Goal: Task Accomplishment & Management: Use online tool/utility

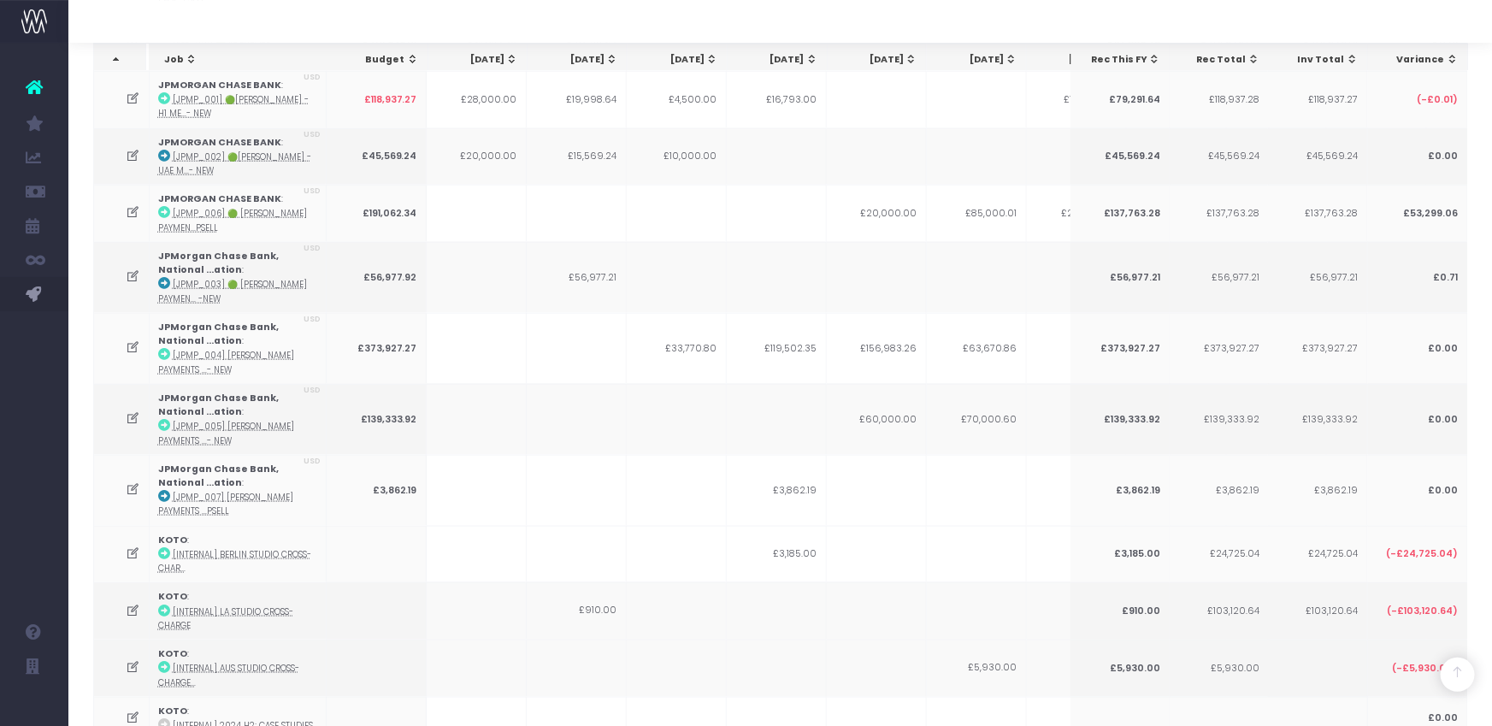
scroll to position [948, 0]
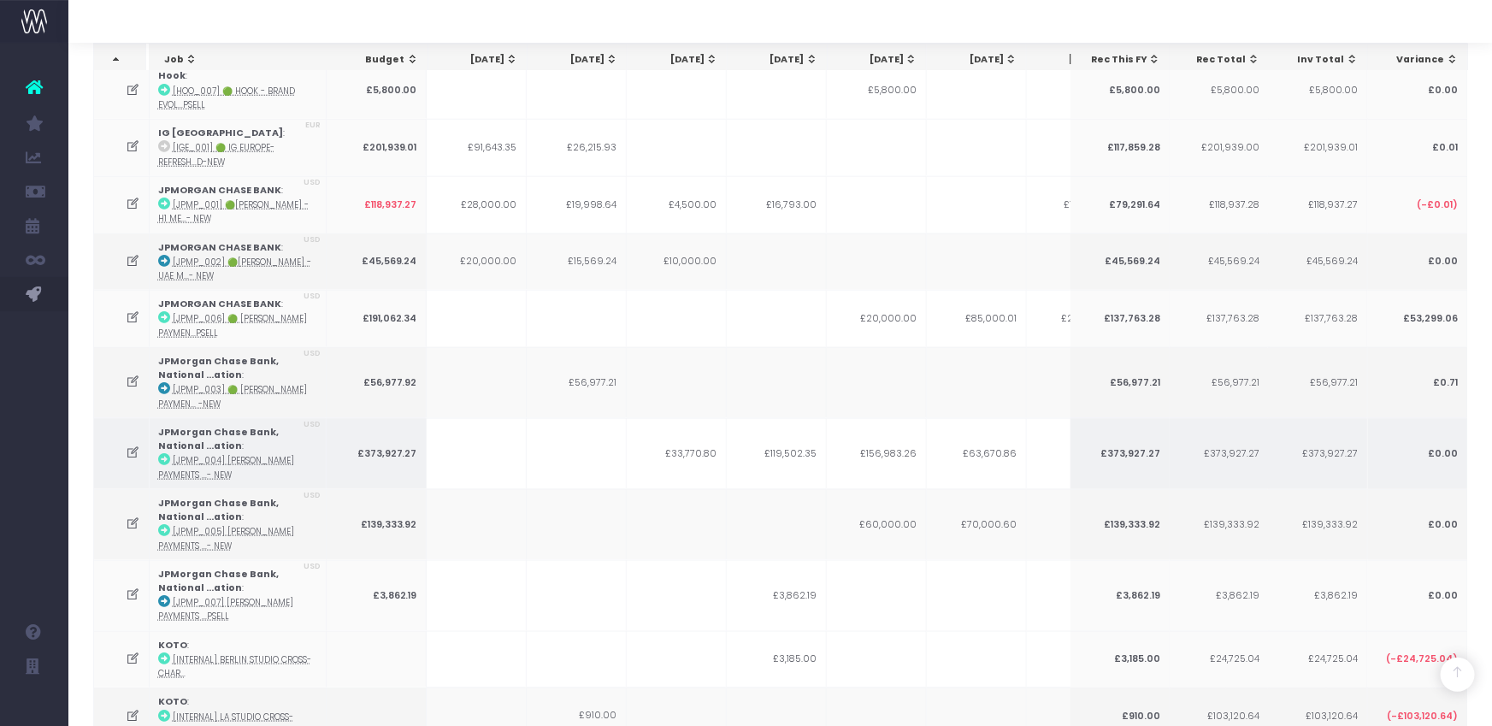
click at [131, 445] on icon at bounding box center [133, 452] width 15 height 15
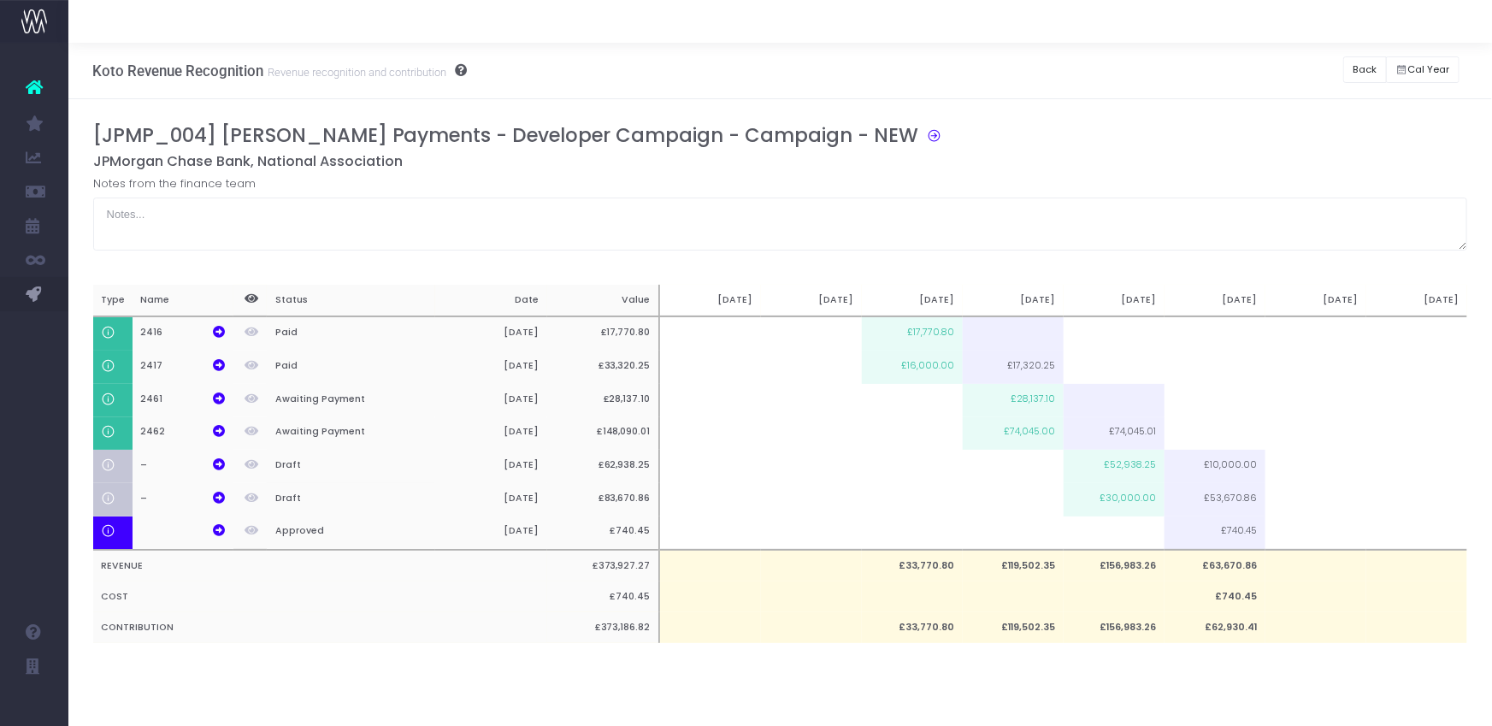
scroll to position [0, 0]
click at [1289, 495] on td at bounding box center [1315, 499] width 101 height 33
paste input "33670.86"
click at [1272, 669] on div "[JPMP_004] JP Morgan Payments - Developer Campaign - Campaign - NEW JPMorgan Ch…" at bounding box center [780, 400] width 1375 height 553
click at [1367, 62] on button "Back" at bounding box center [1365, 69] width 44 height 27
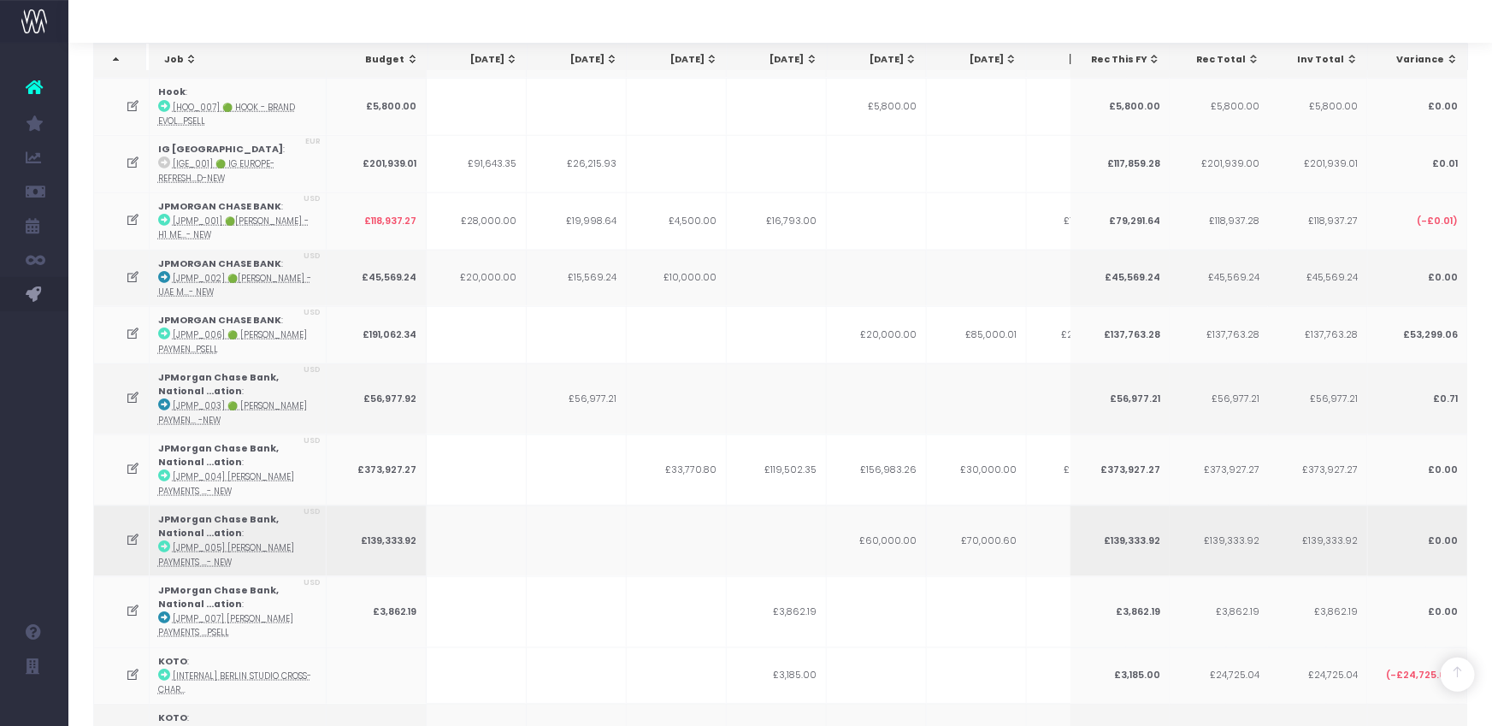
scroll to position [940, 0]
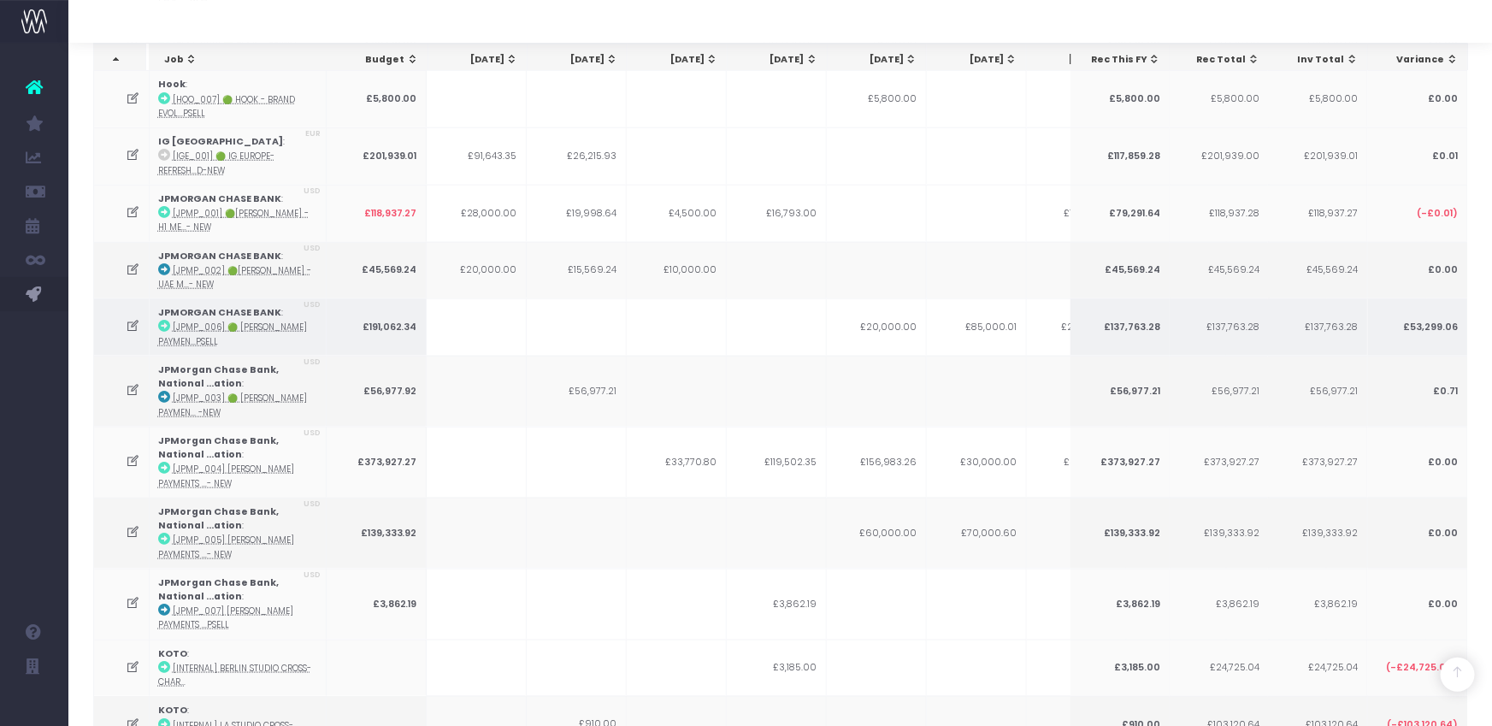
click at [134, 319] on icon at bounding box center [133, 326] width 15 height 15
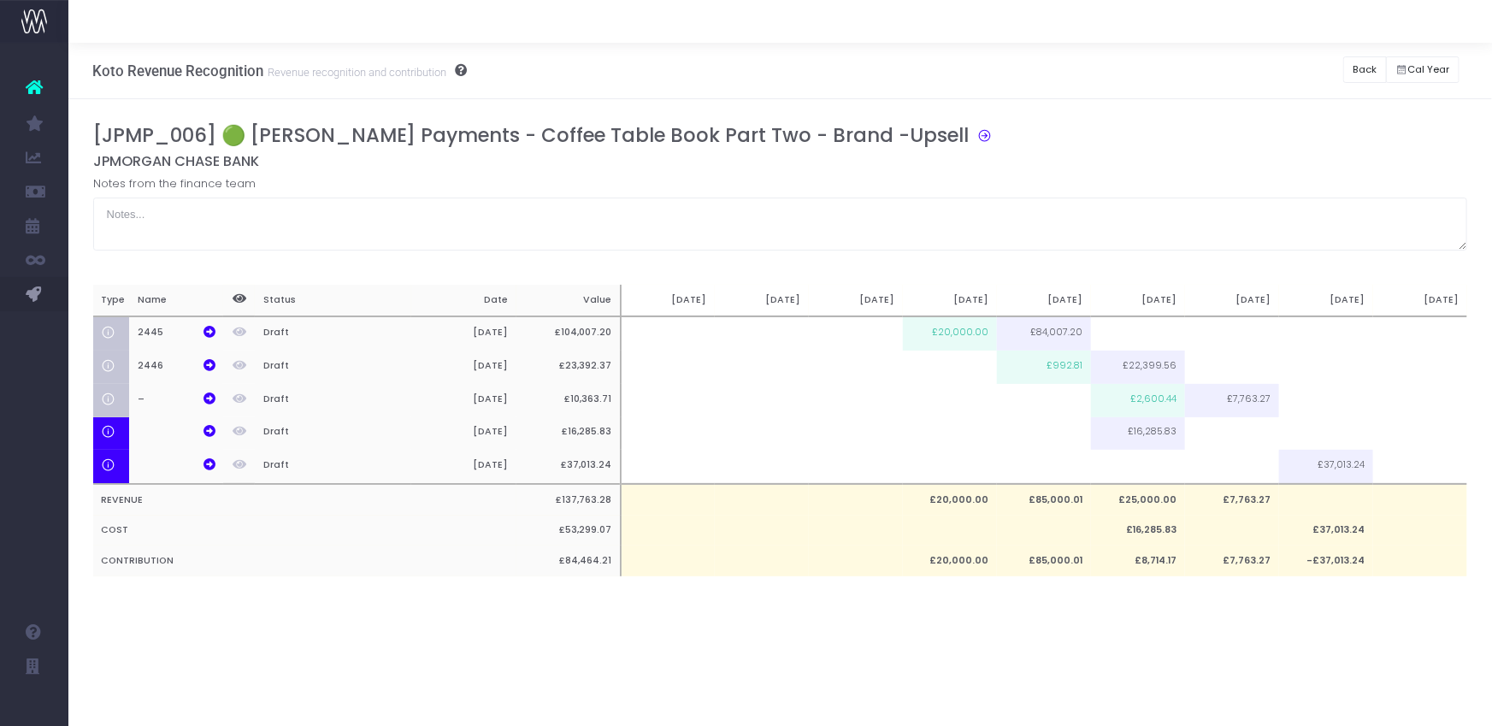
scroll to position [0, 0]
click at [1058, 363] on td "£992.81" at bounding box center [1044, 367] width 94 height 33
type input "£992.81"
click at [1170, 395] on td "£2,600.44" at bounding box center [1138, 400] width 94 height 33
type input "£2,600.44"
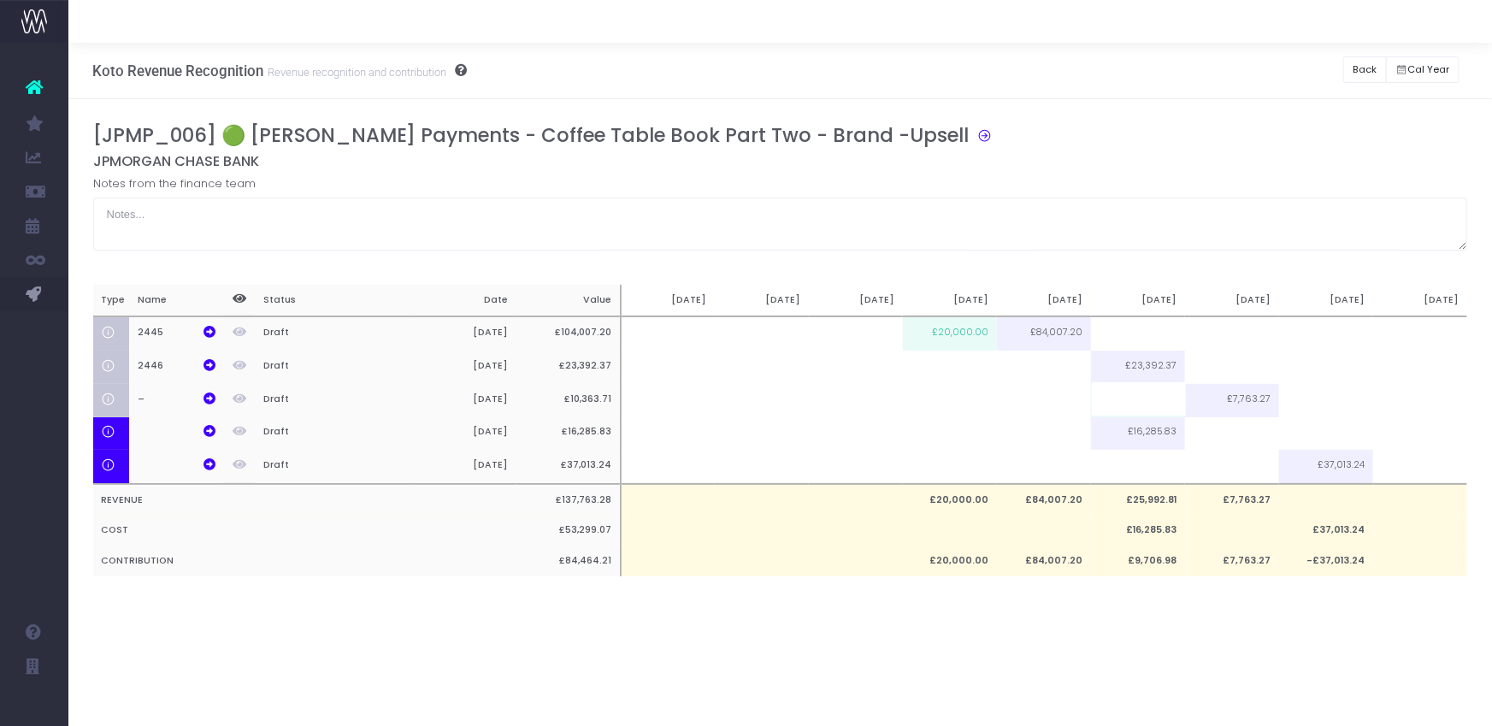
click at [1106, 628] on div "[JPMP_006] 🟢 JP Morgan Payments - Coffee Table Book Part Two - Brand -Upsell JP…" at bounding box center [780, 367] width 1424 height 536
click at [1130, 333] on td at bounding box center [1138, 333] width 94 height 34
type input "14007.2"
click at [1147, 393] on td at bounding box center [1138, 400] width 94 height 33
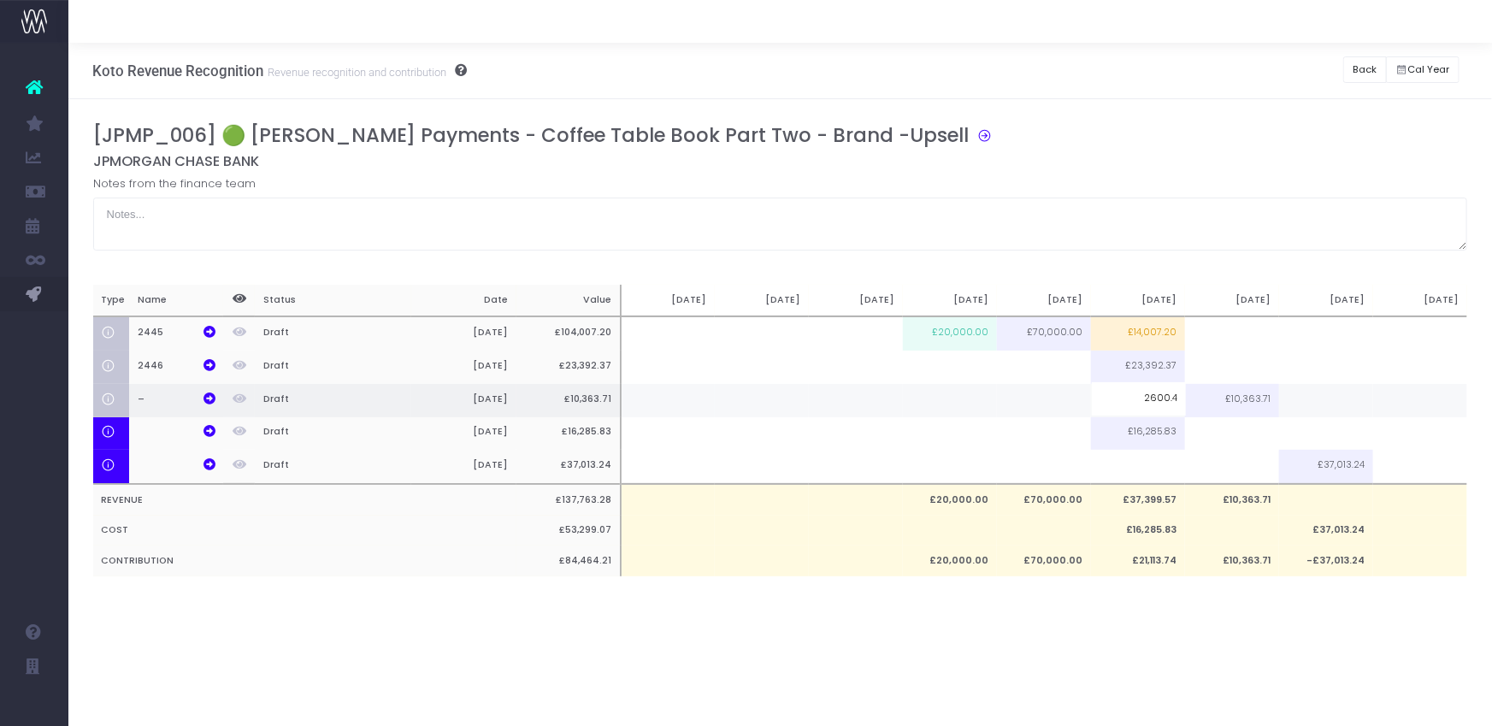
type input "2600.43"
click at [1104, 121] on div "[JPMP_006] 🟢 JP Morgan Payments - Coffee Table Book Part Two - Brand -Upsell JP…" at bounding box center [780, 367] width 1424 height 536
click at [1353, 67] on button "Back" at bounding box center [1365, 69] width 44 height 27
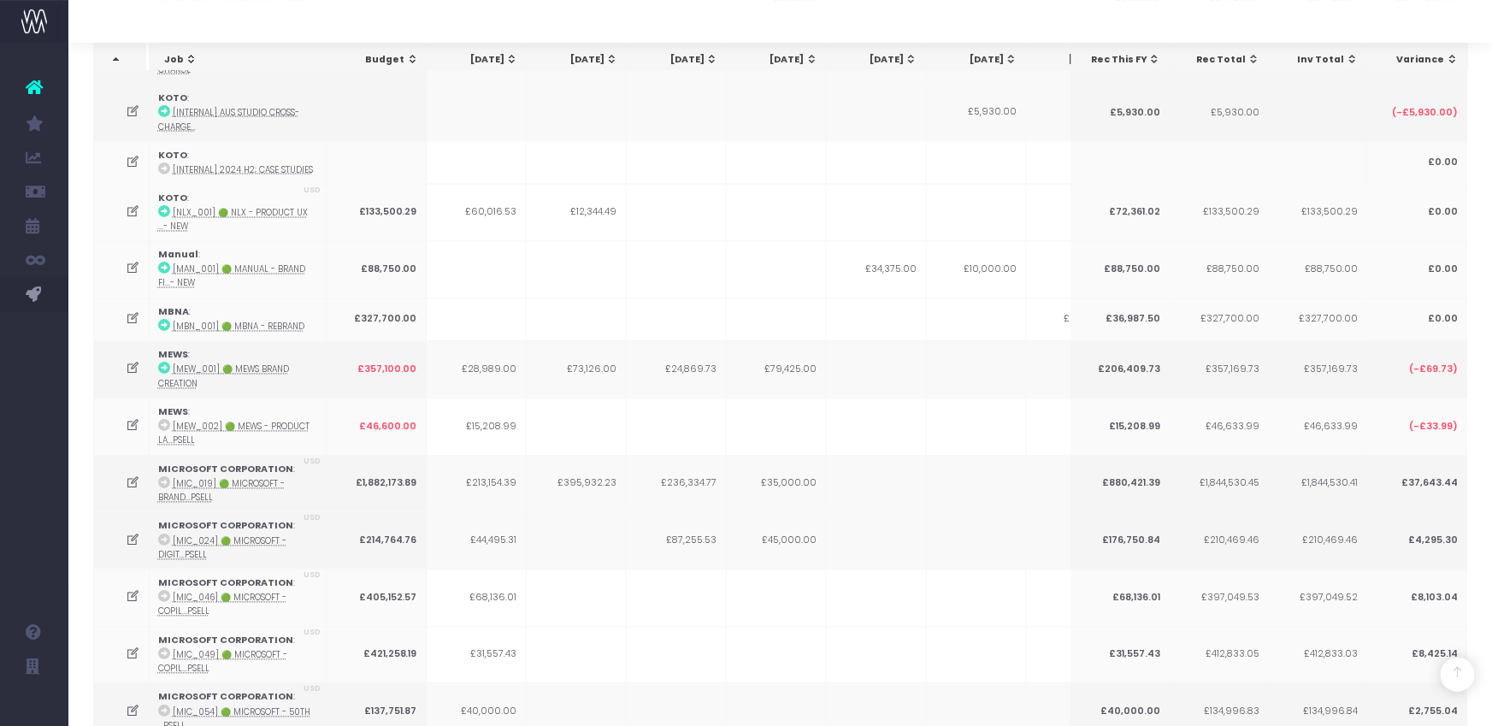
scroll to position [1612, 0]
click at [132, 310] on icon at bounding box center [133, 317] width 15 height 15
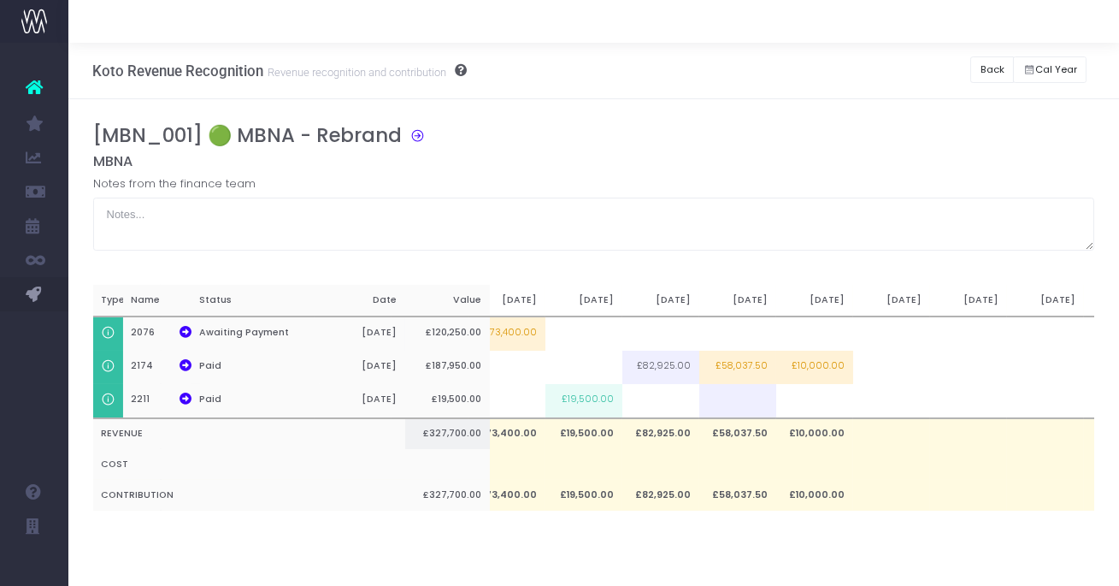
scroll to position [0, 364]
click at [412, 128] on icon at bounding box center [413, 134] width 23 height 20
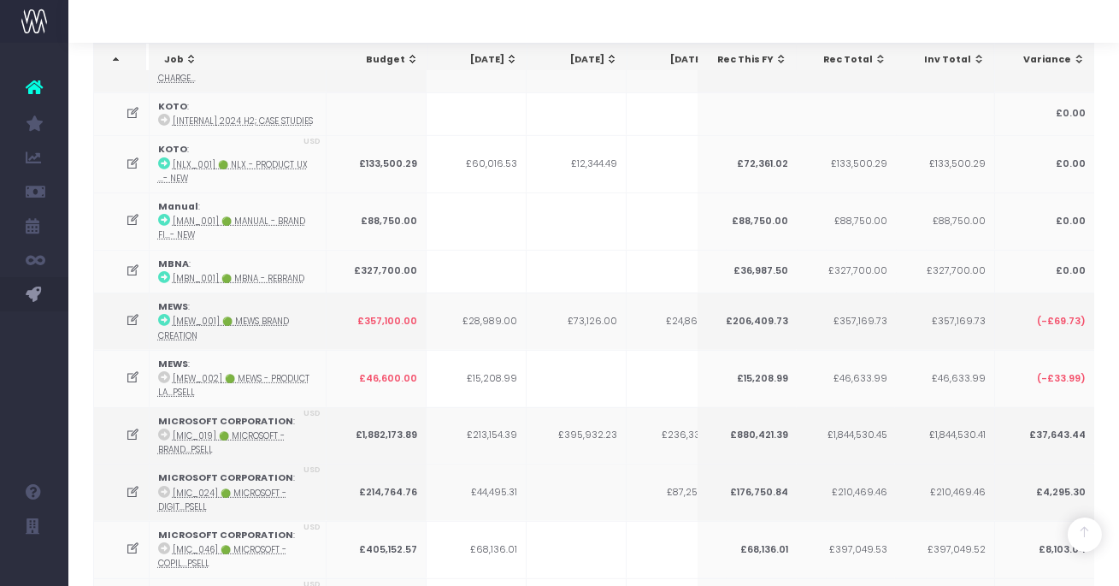
scroll to position [1797, 0]
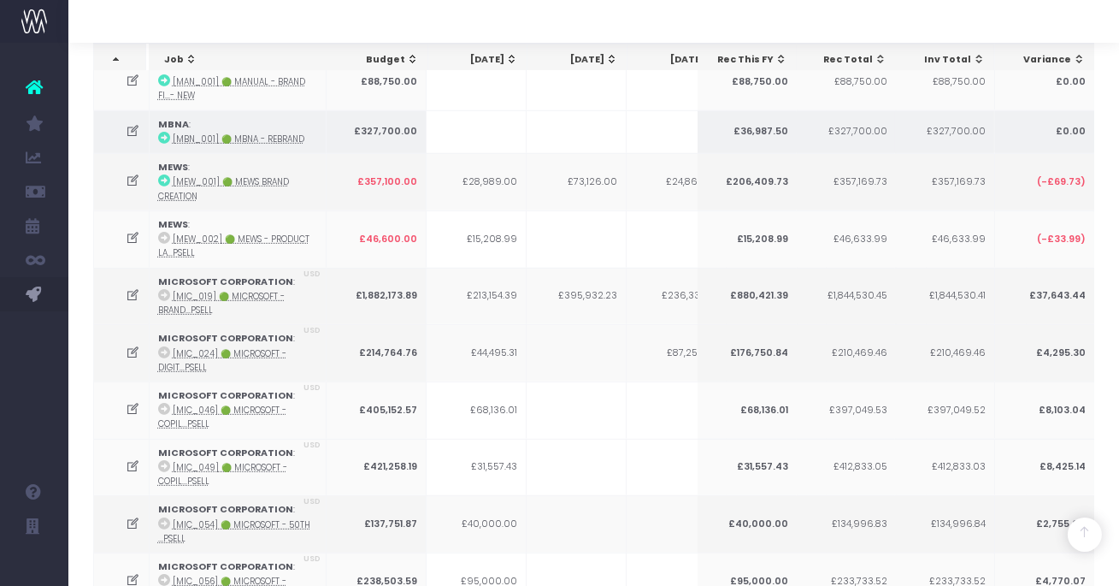
click at [132, 124] on icon at bounding box center [133, 131] width 15 height 15
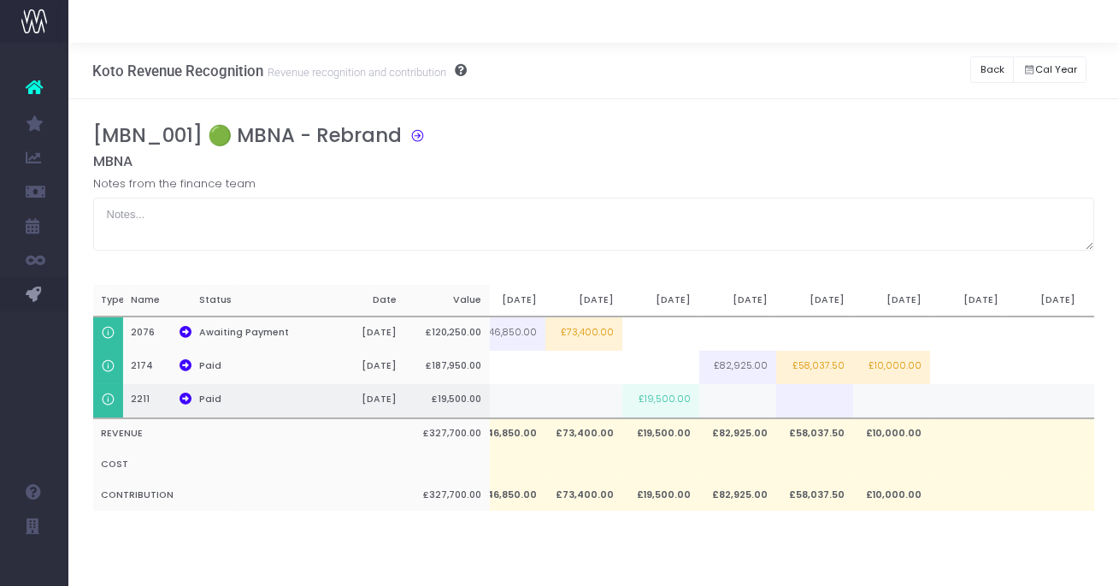
scroll to position [0, 738]
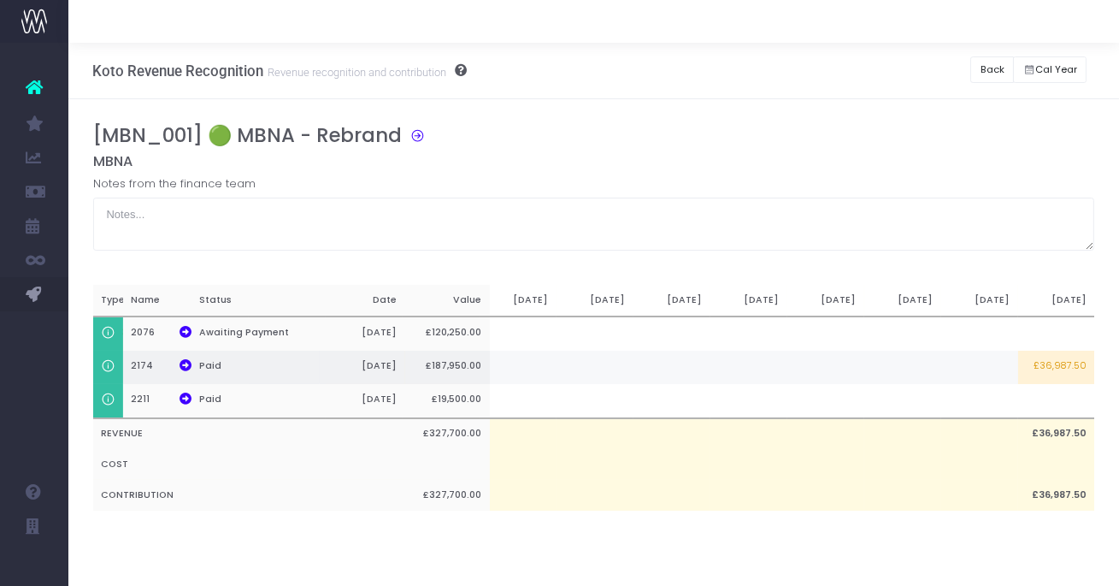
click at [1056, 371] on td "£36,987.50" at bounding box center [1056, 367] width 77 height 33
type input "£36,987.50"
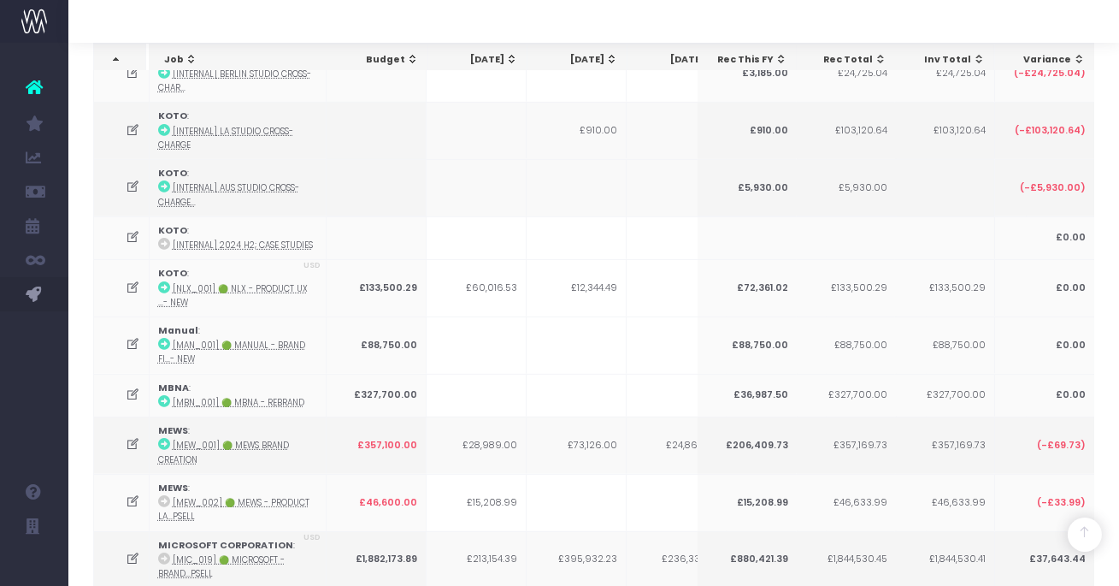
scroll to position [1537, 0]
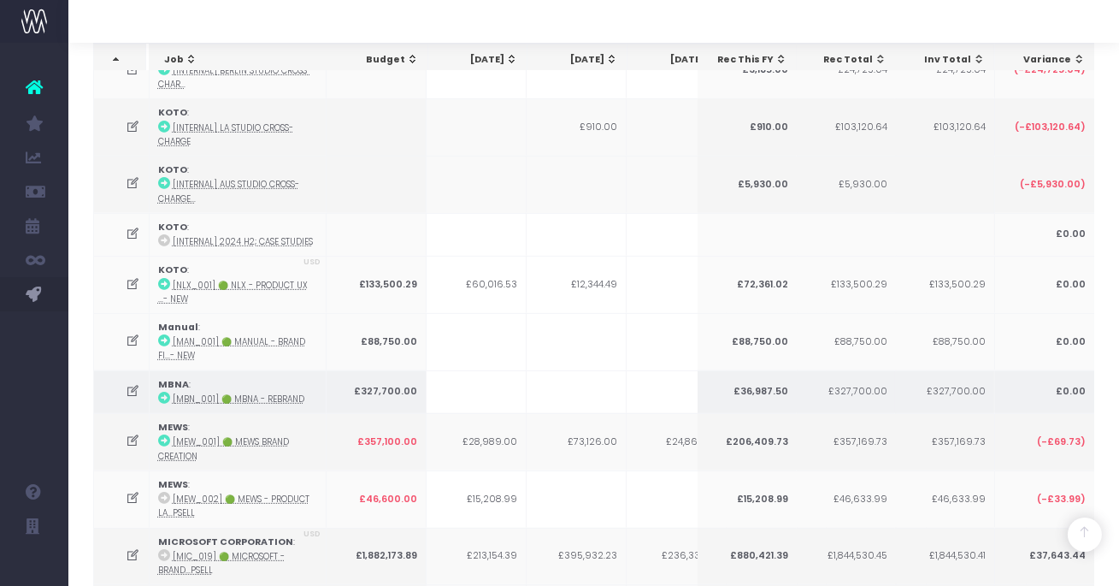
click at [135, 384] on icon at bounding box center [133, 391] width 15 height 15
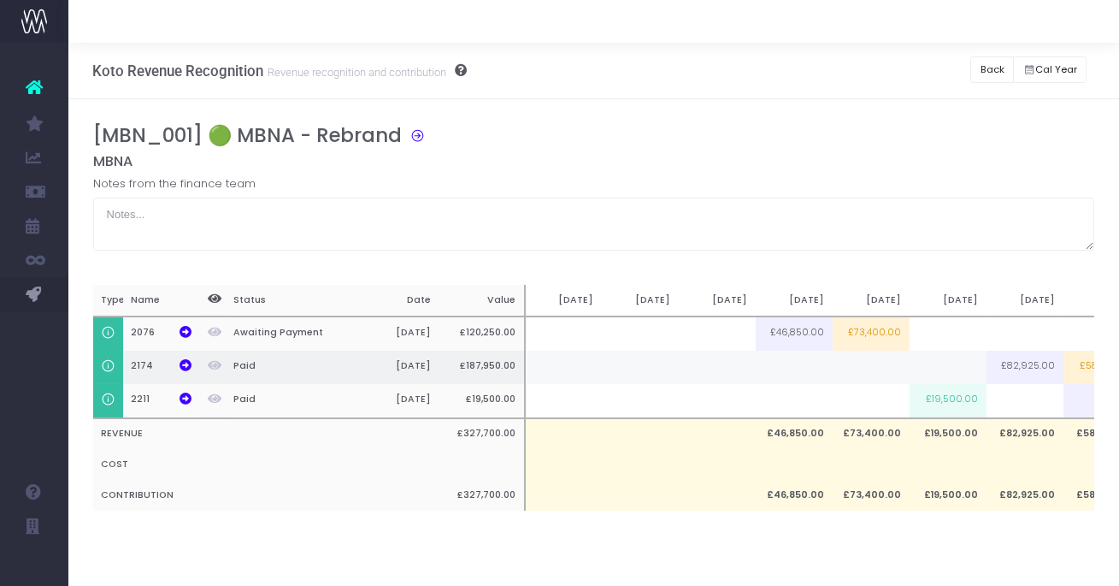
scroll to position [0, 738]
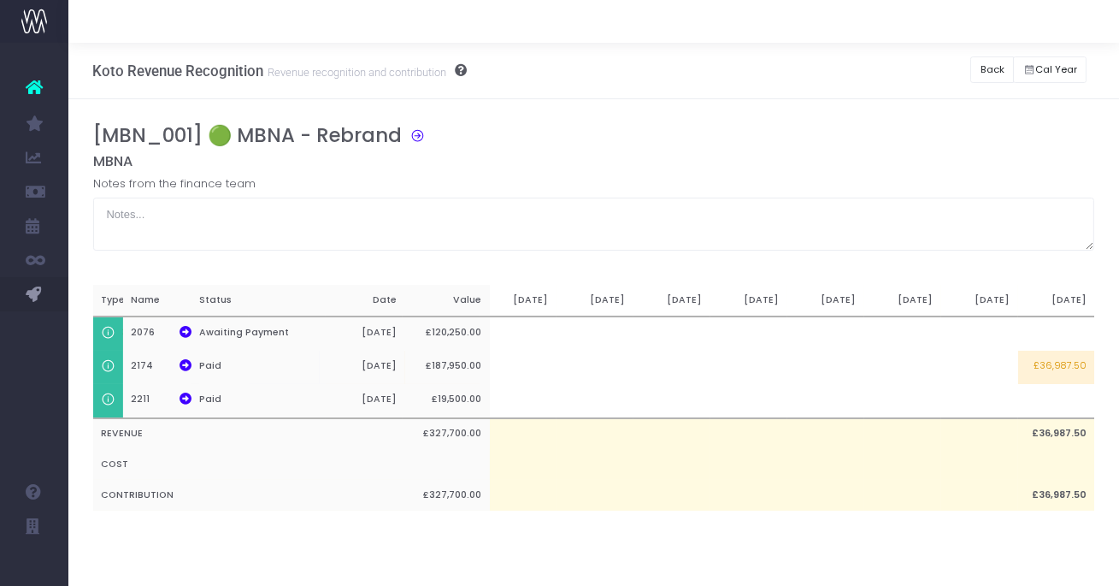
click at [861, 124] on div "[MBN_001] 🟢 MBNA - Rebrand" at bounding box center [600, 138] width 1015 height 29
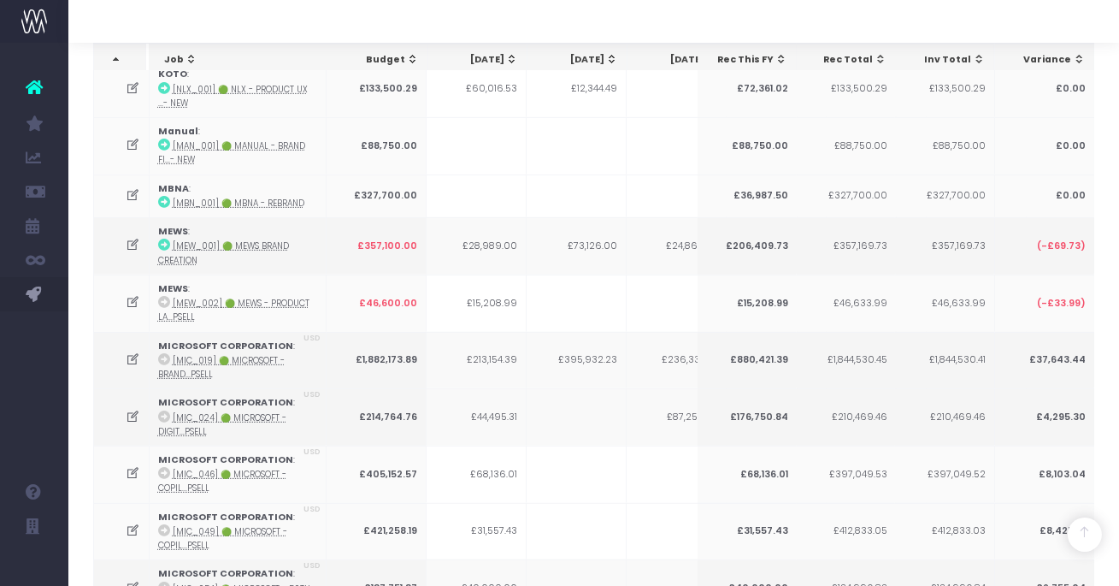
scroll to position [1724, 0]
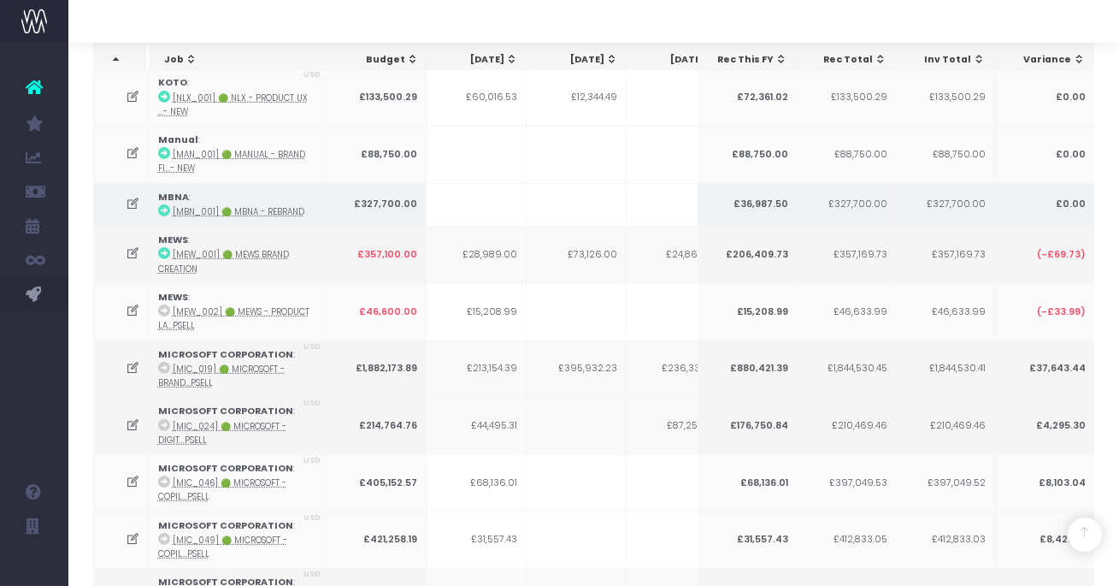
click at [132, 197] on icon at bounding box center [133, 204] width 15 height 15
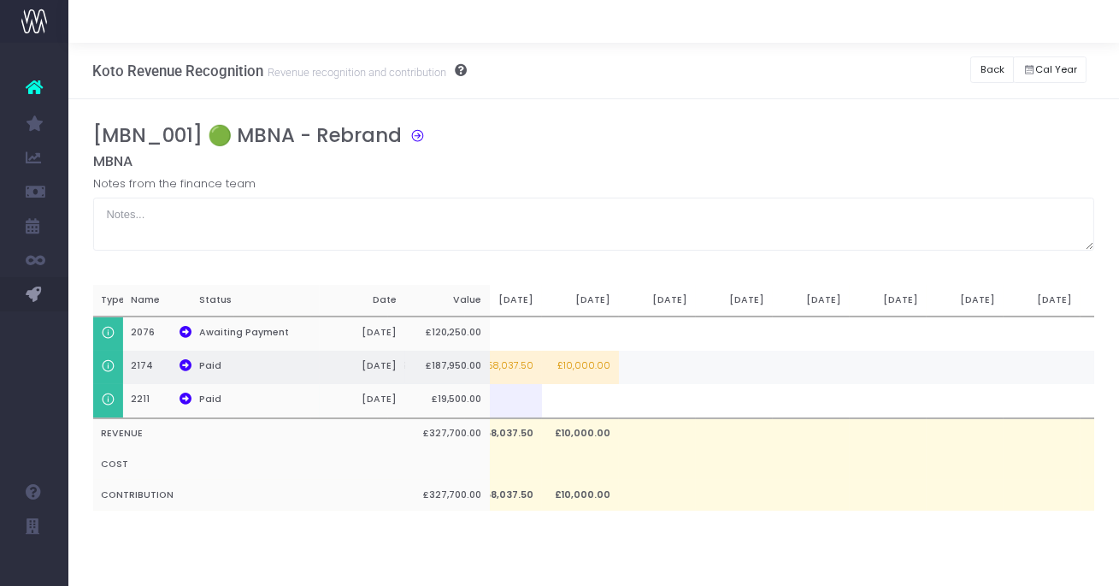
scroll to position [0, 738]
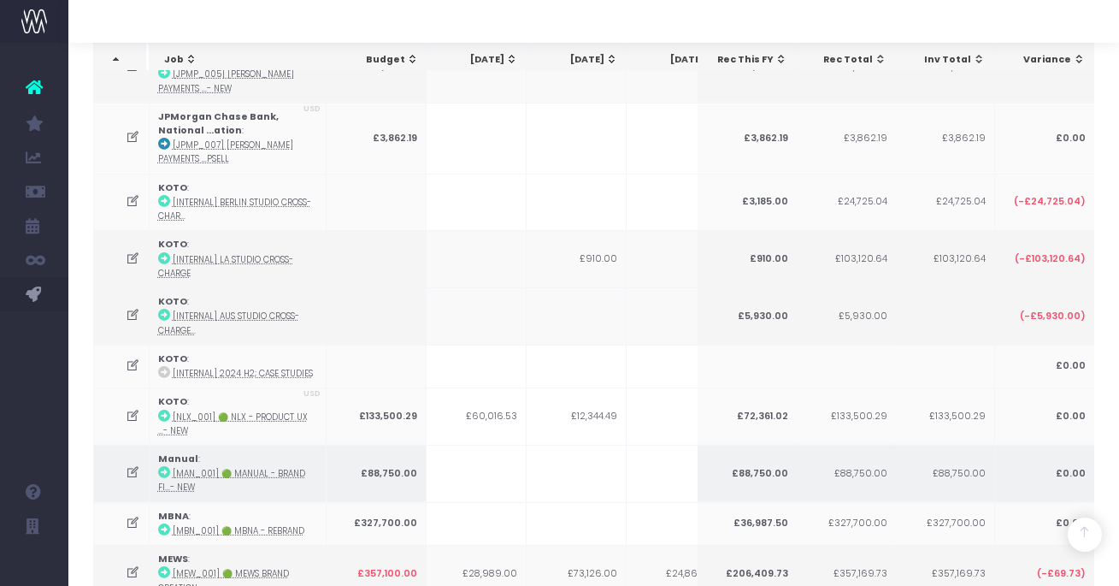
scroll to position [1409, 0]
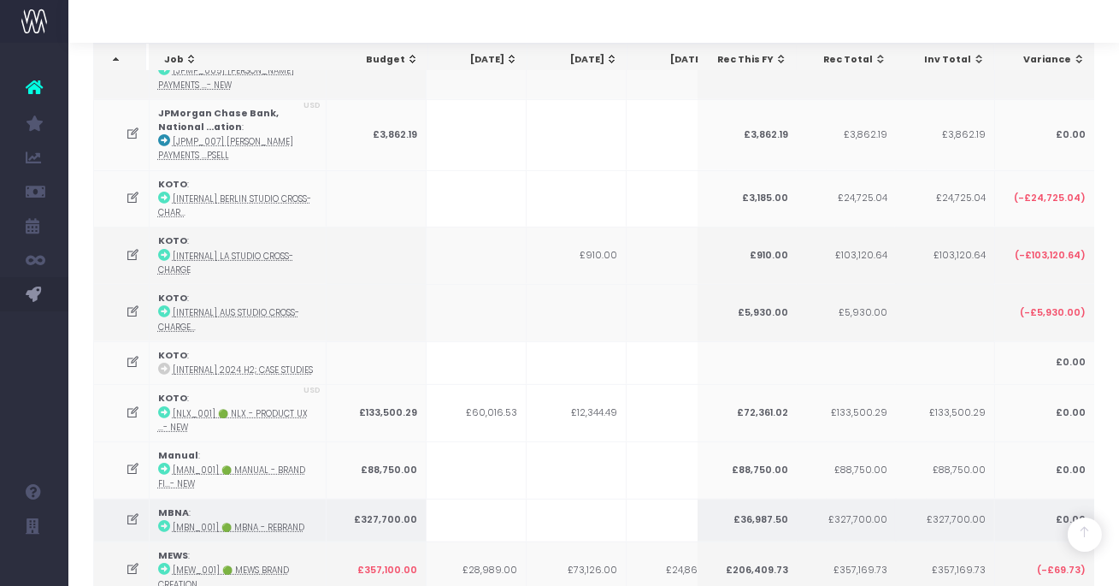
click at [131, 512] on icon at bounding box center [133, 519] width 15 height 15
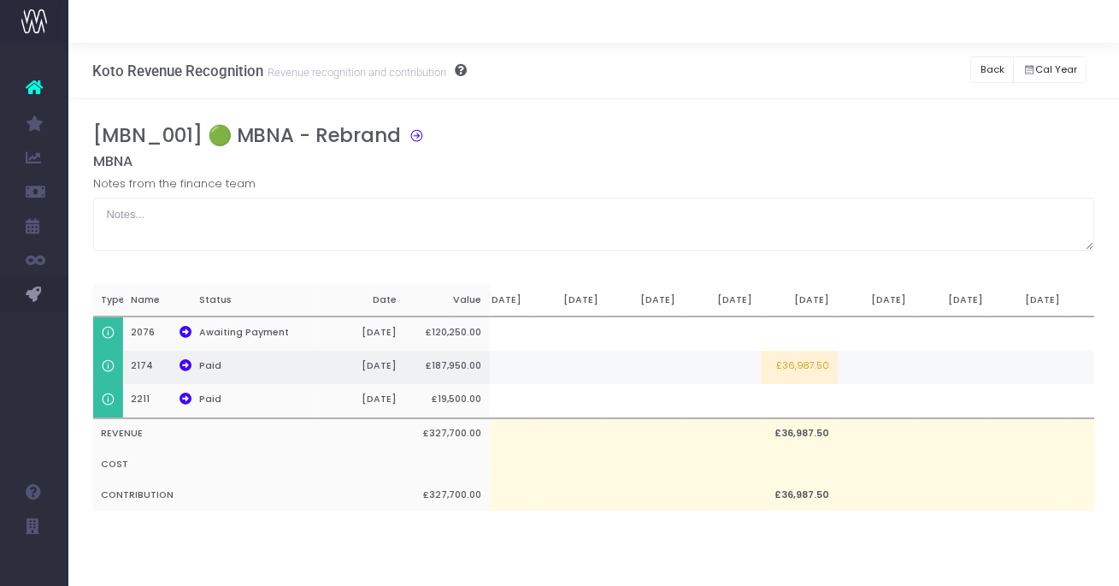
scroll to position [0, 1046]
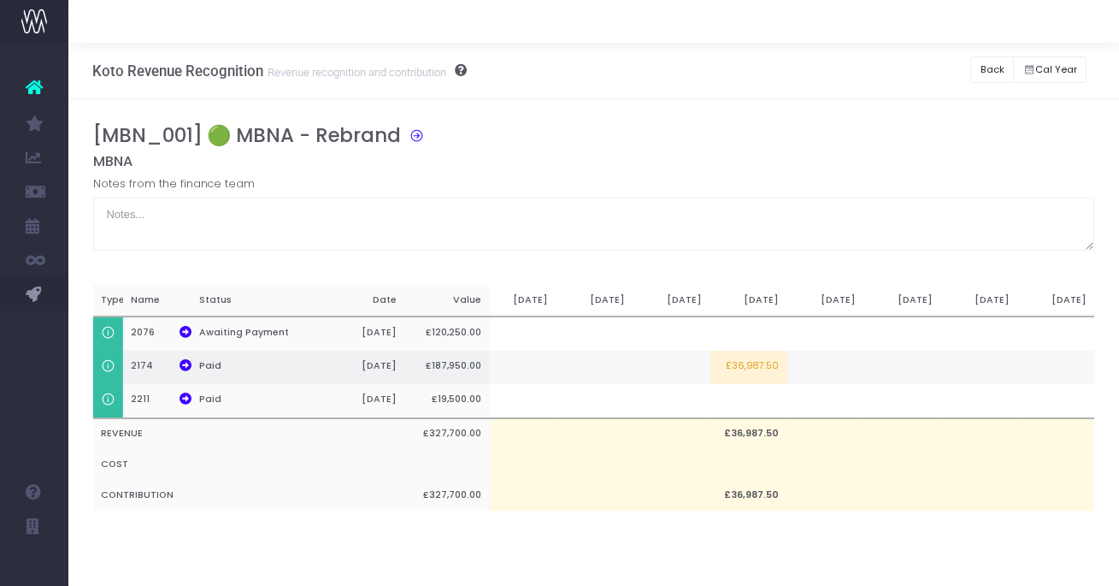
click at [919, 367] on td at bounding box center [902, 367] width 77 height 33
click at [762, 370] on td "£36,987.50" at bounding box center [748, 367] width 77 height 33
type input "£36,987.50"
click at [907, 368] on td at bounding box center [902, 367] width 77 height 33
paste input "£36,987.50"
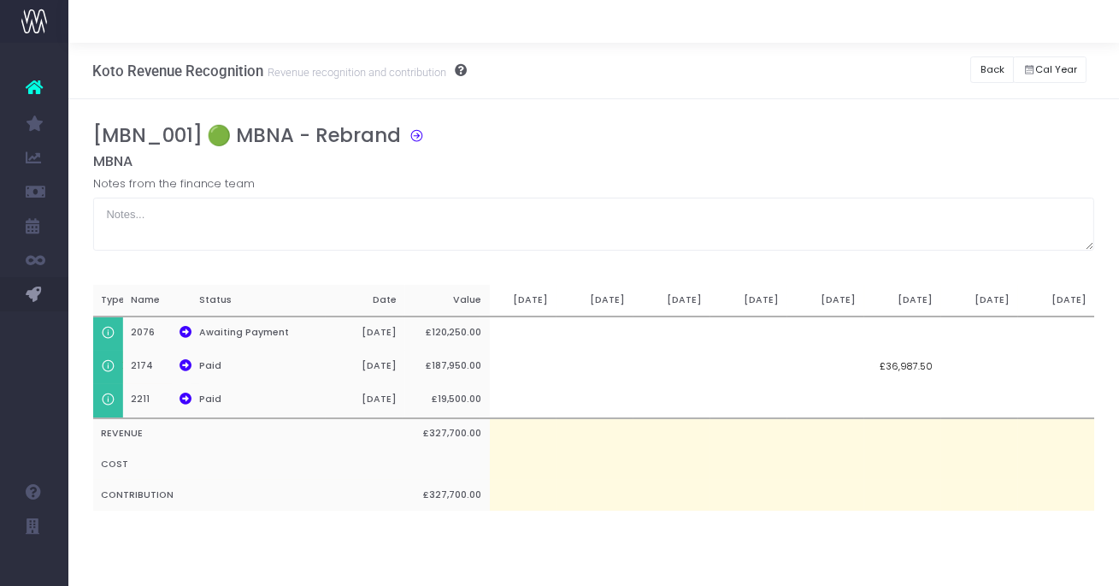
click at [904, 365] on input "£36,987.50" at bounding box center [902, 367] width 77 height 33
type input "36987.50"
